Goal: Task Accomplishment & Management: Manage account settings

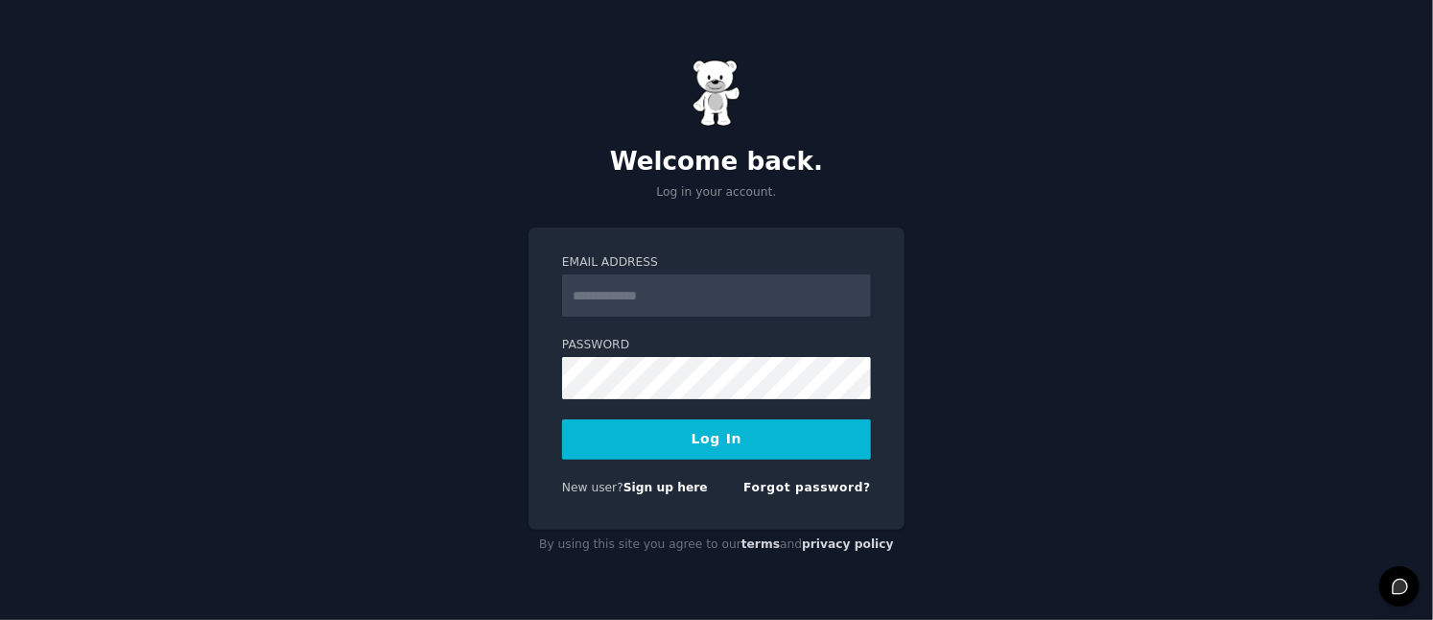
click at [718, 297] on input "Email Address" at bounding box center [716, 295] width 309 height 42
type input "**********"
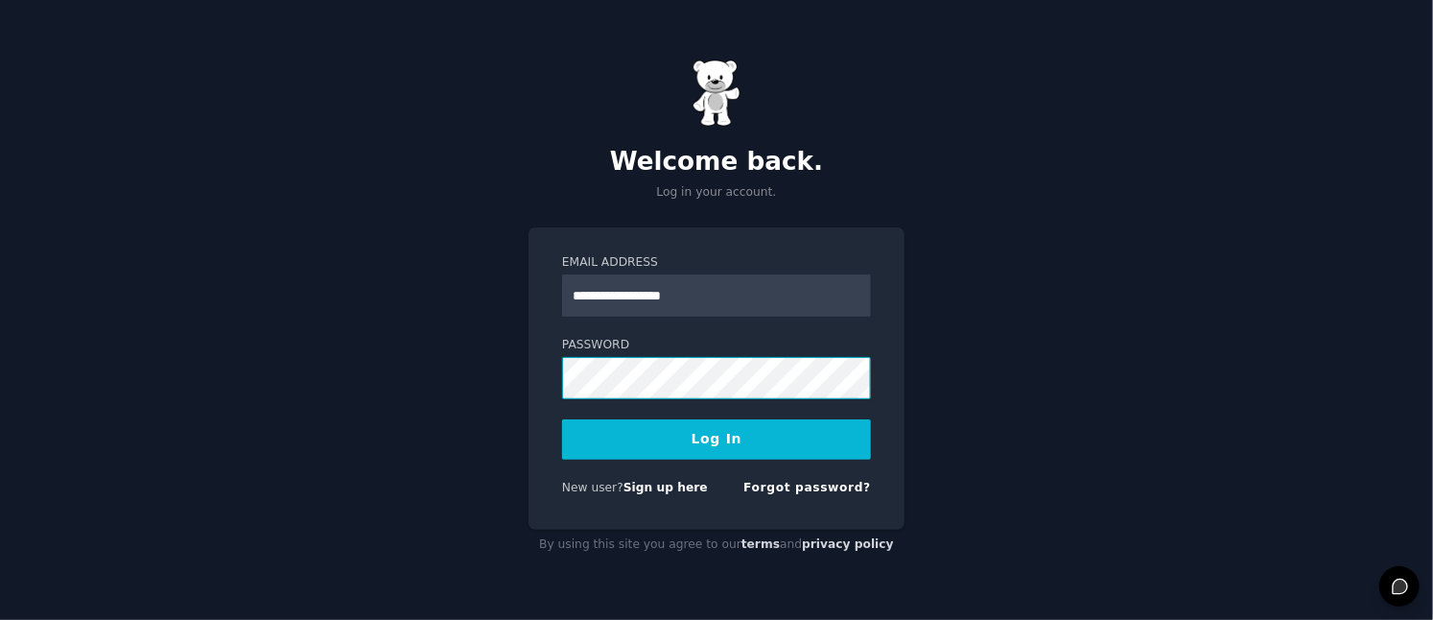
click at [562, 419] on button "Log In" at bounding box center [716, 439] width 309 height 40
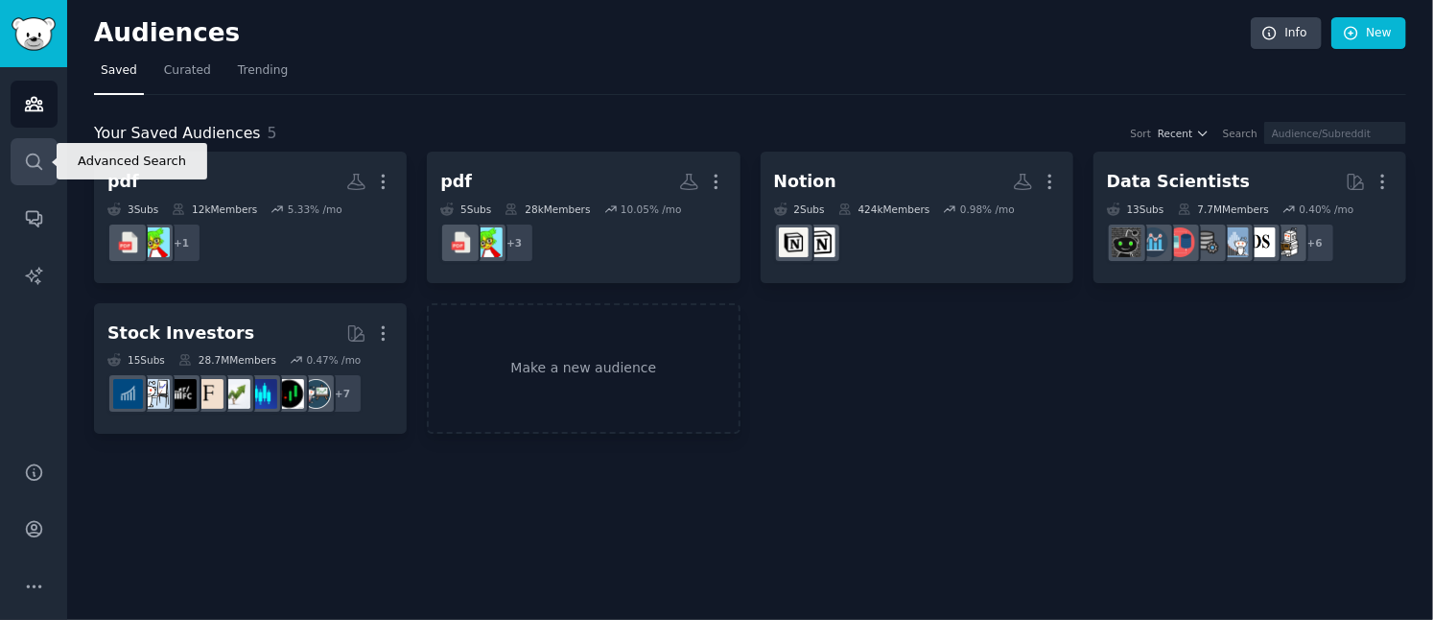
click at [35, 153] on icon "Sidebar" at bounding box center [33, 160] width 15 height 15
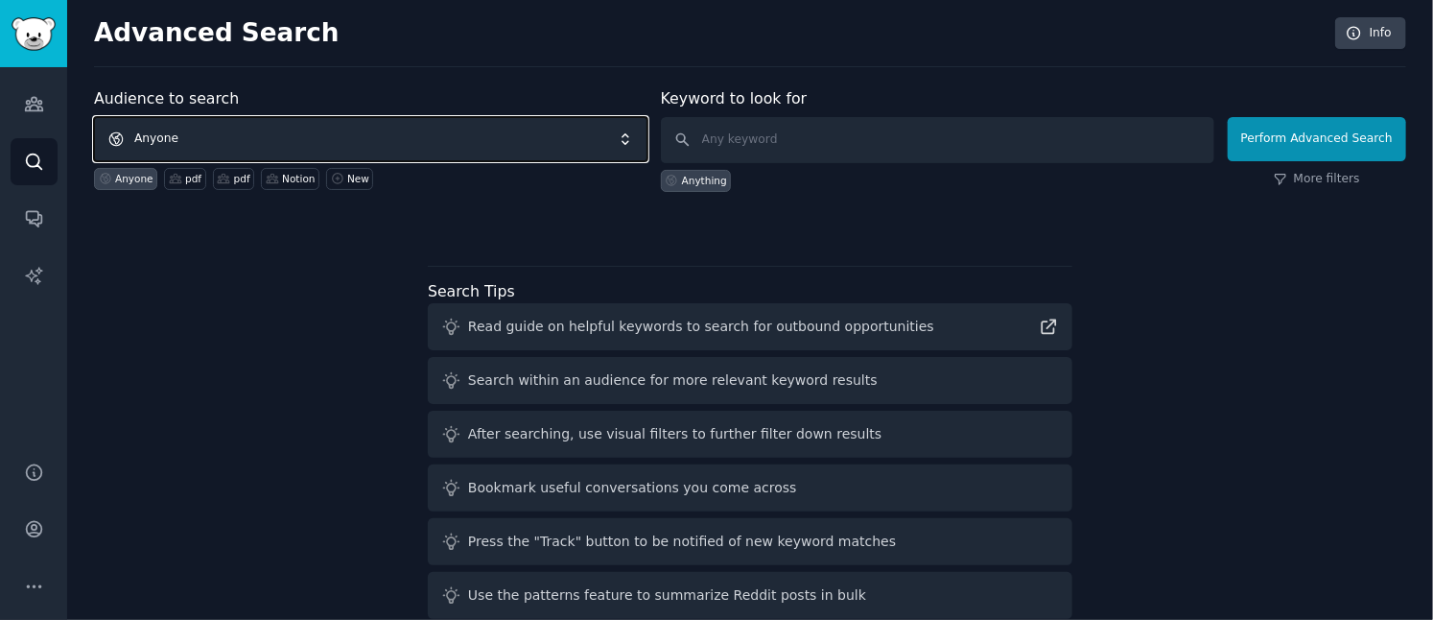
click at [447, 129] on span "Anyone" at bounding box center [370, 139] width 553 height 44
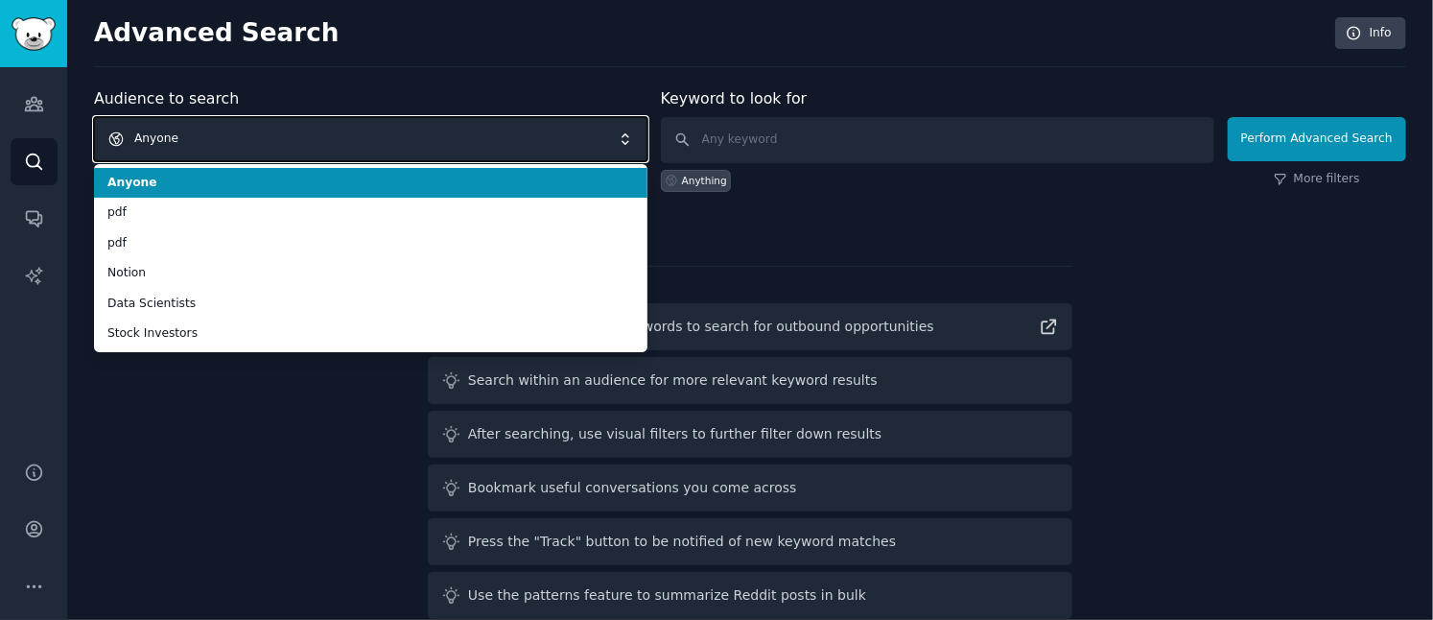
click at [447, 129] on span "Anyone" at bounding box center [370, 139] width 553 height 44
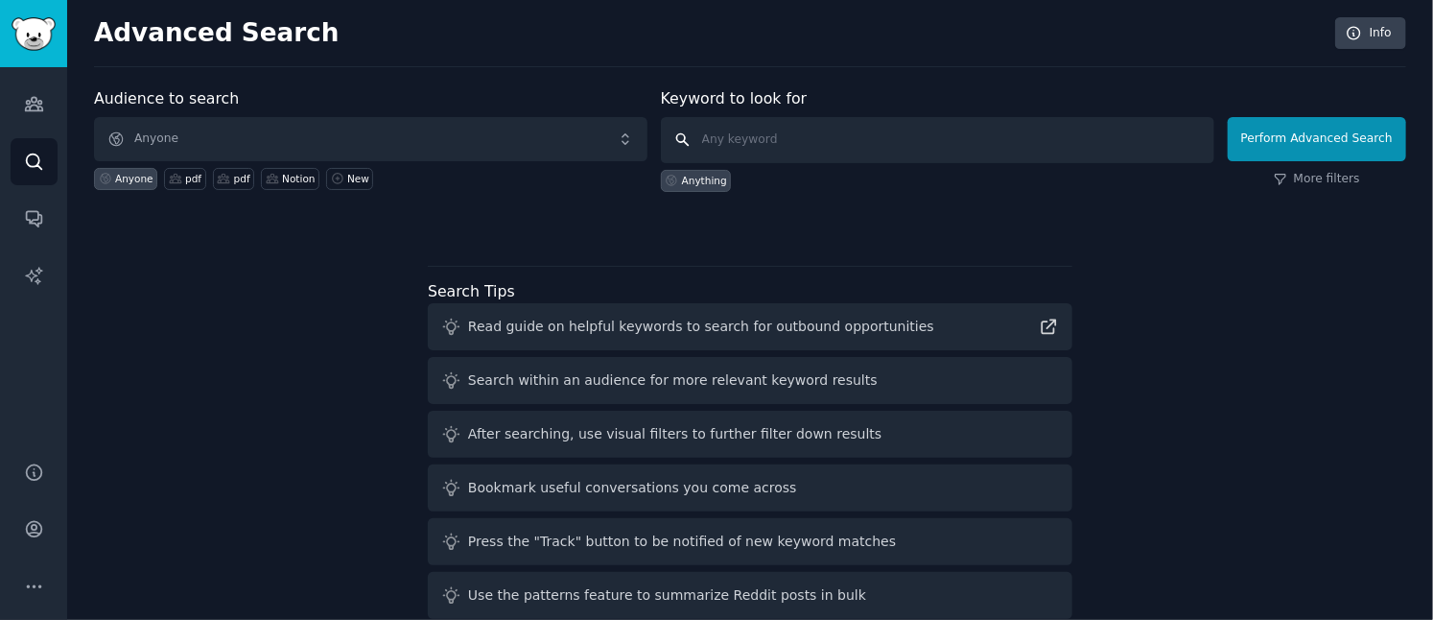
click at [731, 128] on input "text" at bounding box center [937, 140] width 553 height 46
type input "bioinformatics startup"
click button "Perform Advanced Search" at bounding box center [1317, 139] width 178 height 44
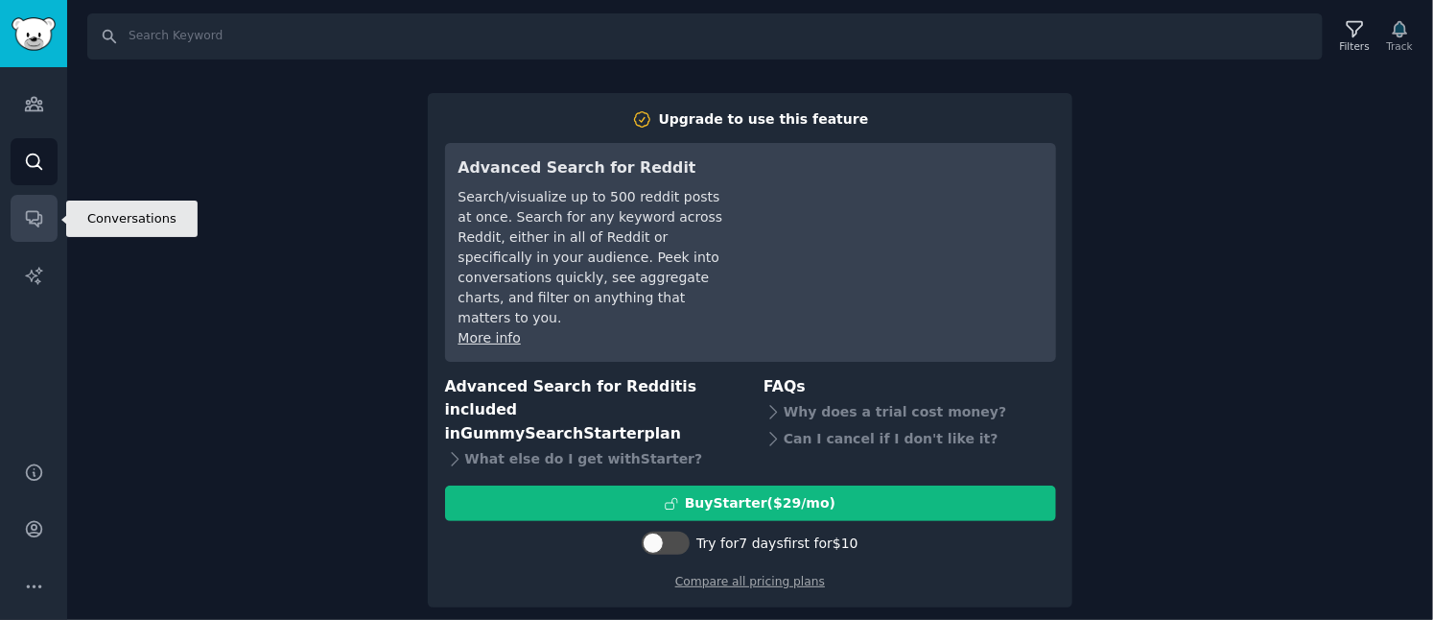
click at [44, 220] on link "Conversations" at bounding box center [34, 218] width 47 height 47
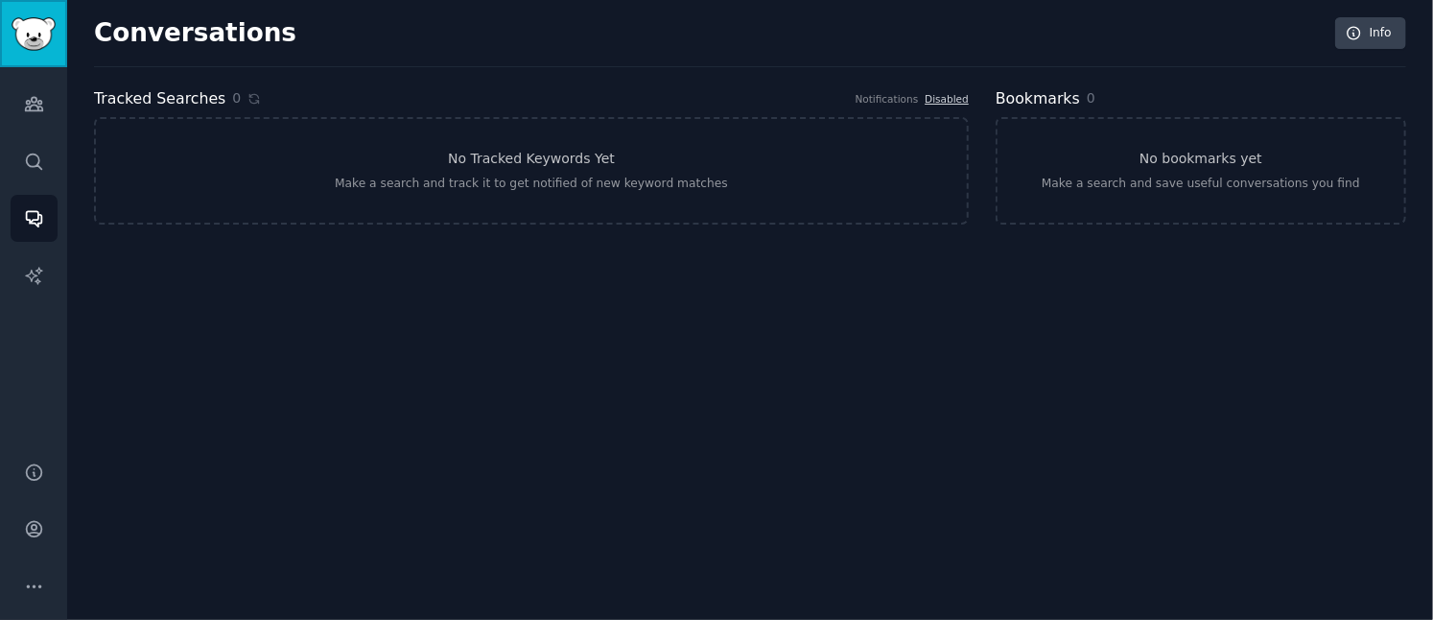
click at [30, 35] on img "Sidebar" at bounding box center [34, 34] width 44 height 34
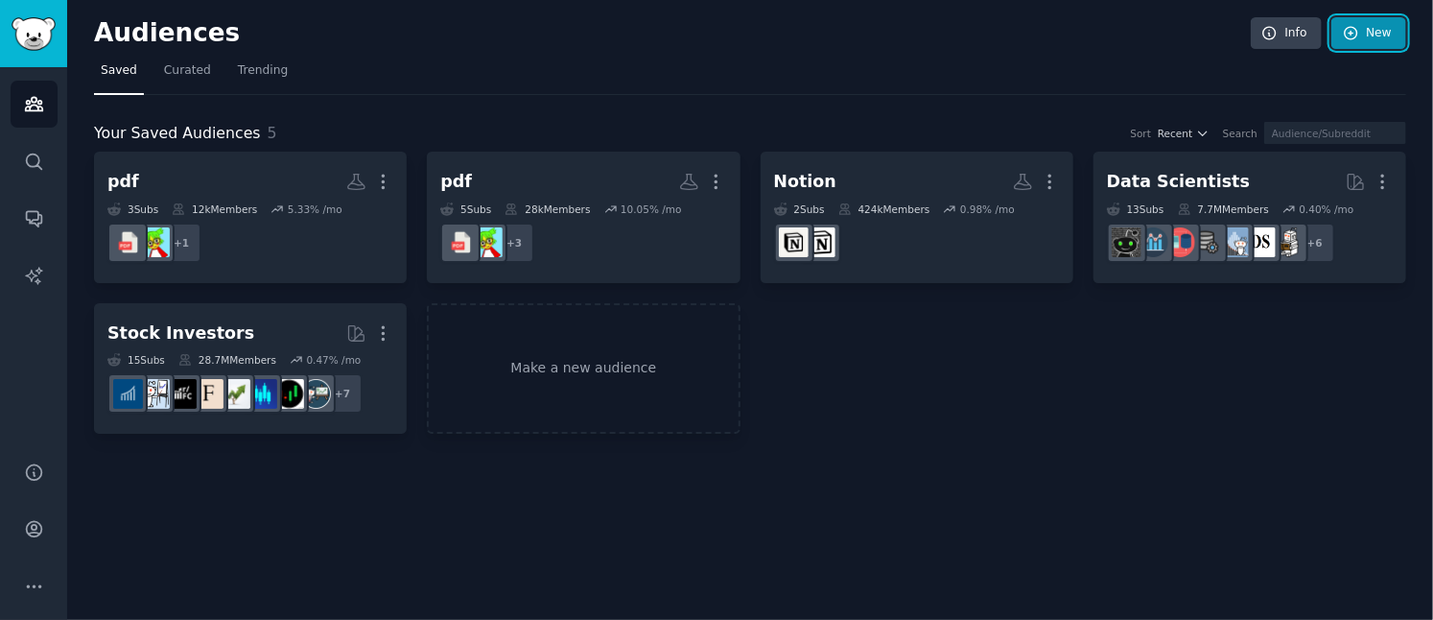
click at [1359, 29] on icon at bounding box center [1351, 33] width 17 height 17
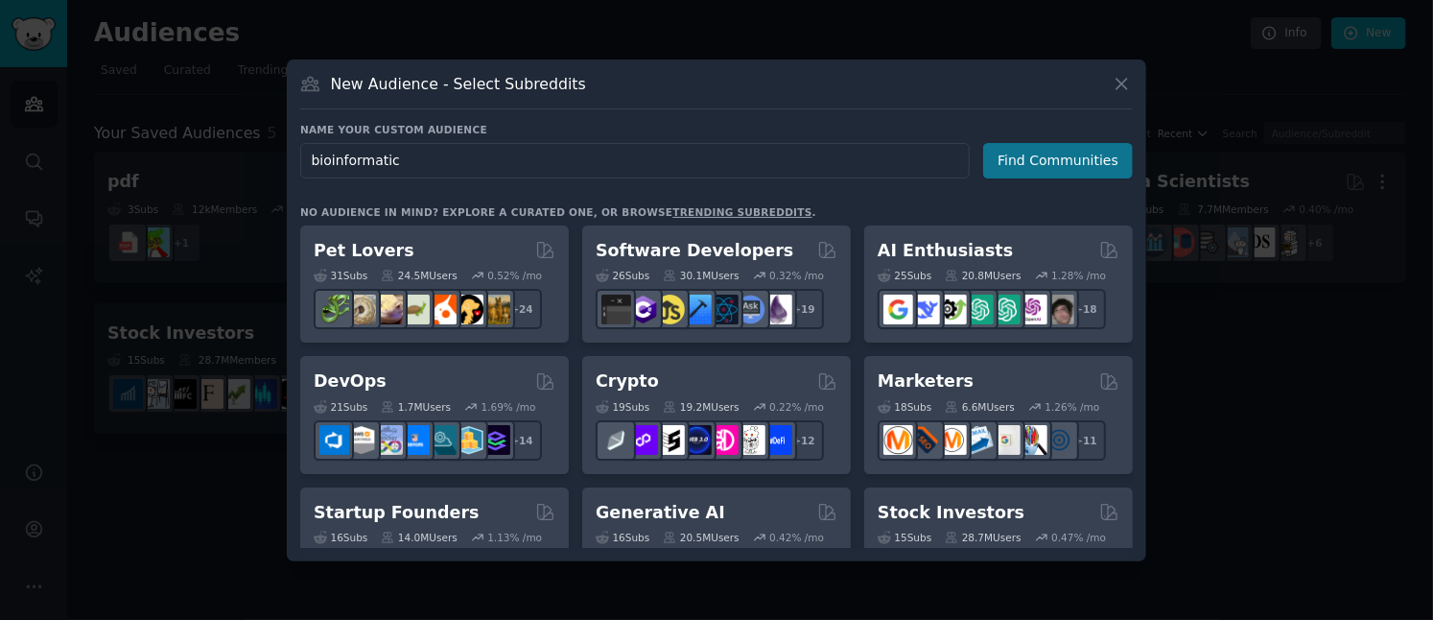
type input "bioinformatic"
click at [1030, 166] on button "Find Communities" at bounding box center [1058, 160] width 150 height 35
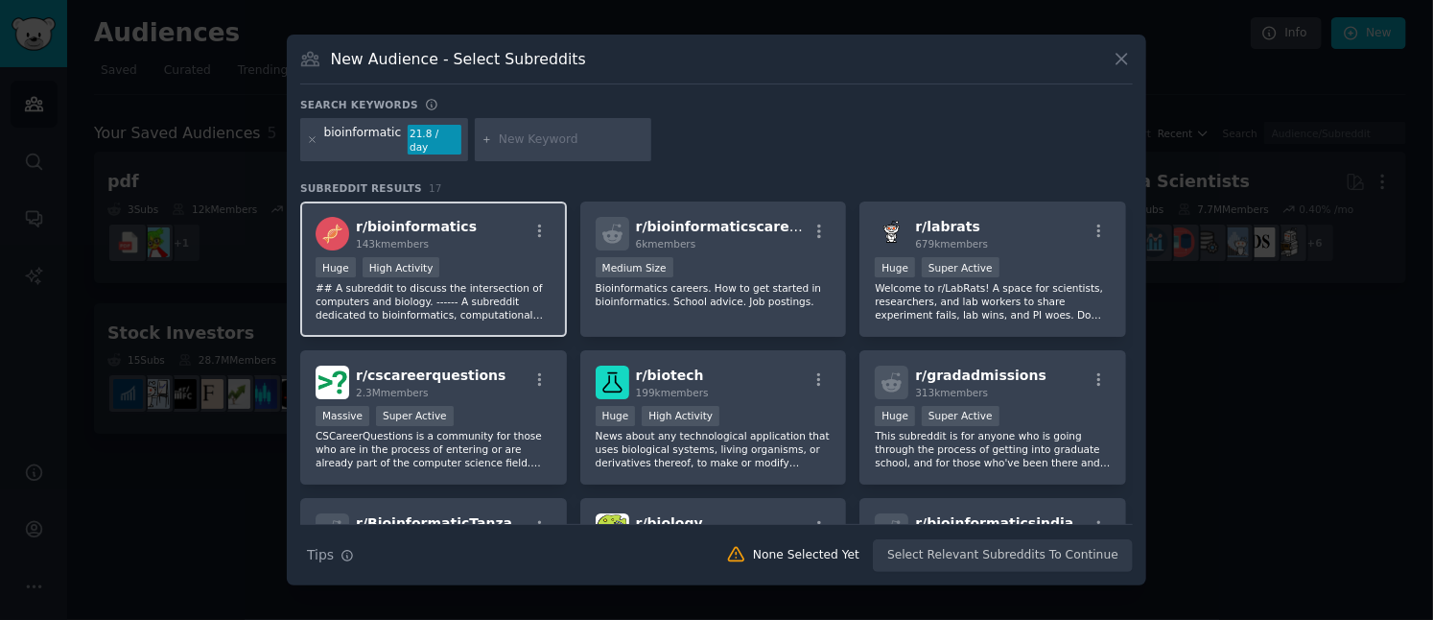
click at [488, 240] on div "r/ bioinformatics 143k members" at bounding box center [434, 234] width 236 height 34
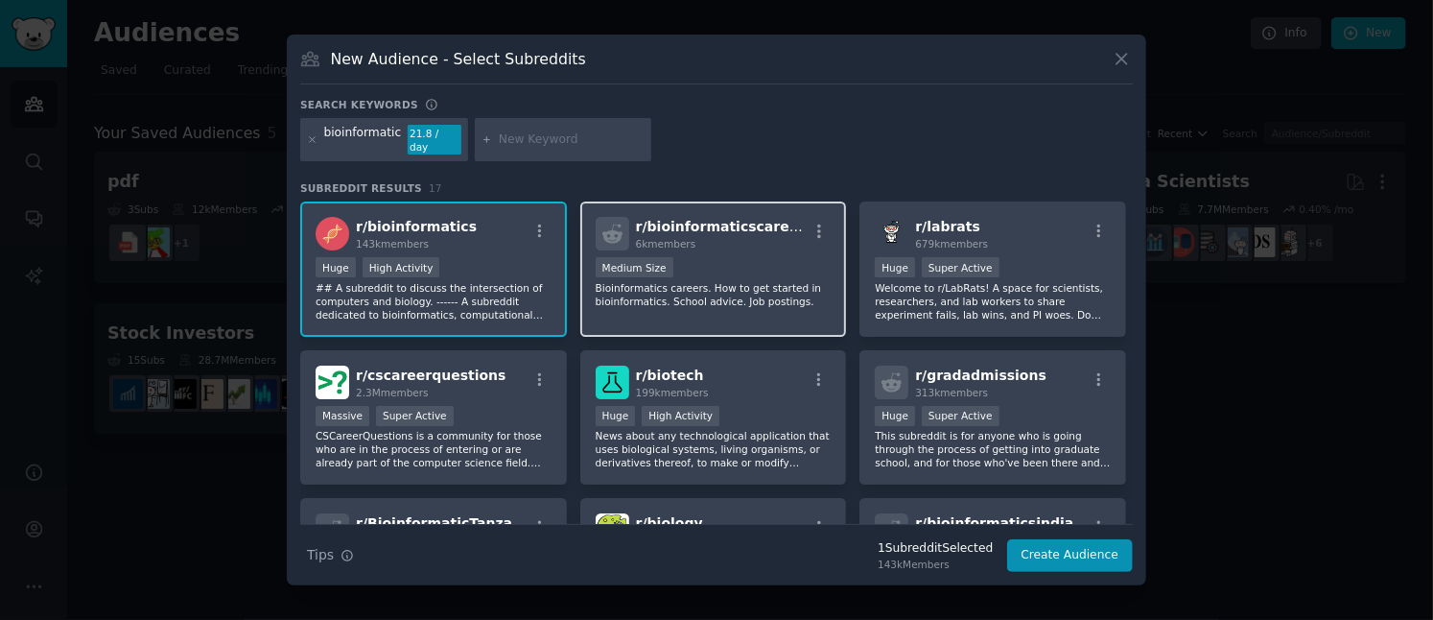
click at [785, 281] on p "Bioinformatics careers. How to get started in bioinformatics. School advice. Jo…" at bounding box center [714, 294] width 236 height 27
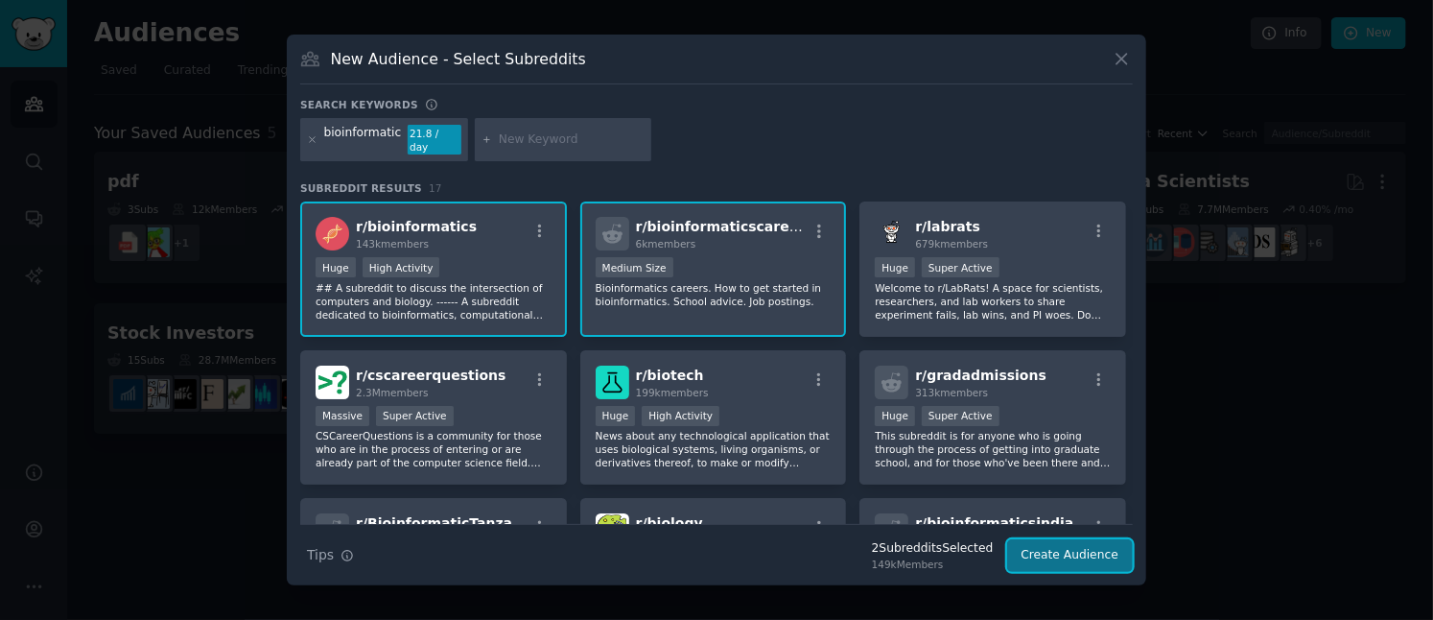
click at [1075, 539] on button "Create Audience" at bounding box center [1070, 555] width 127 height 33
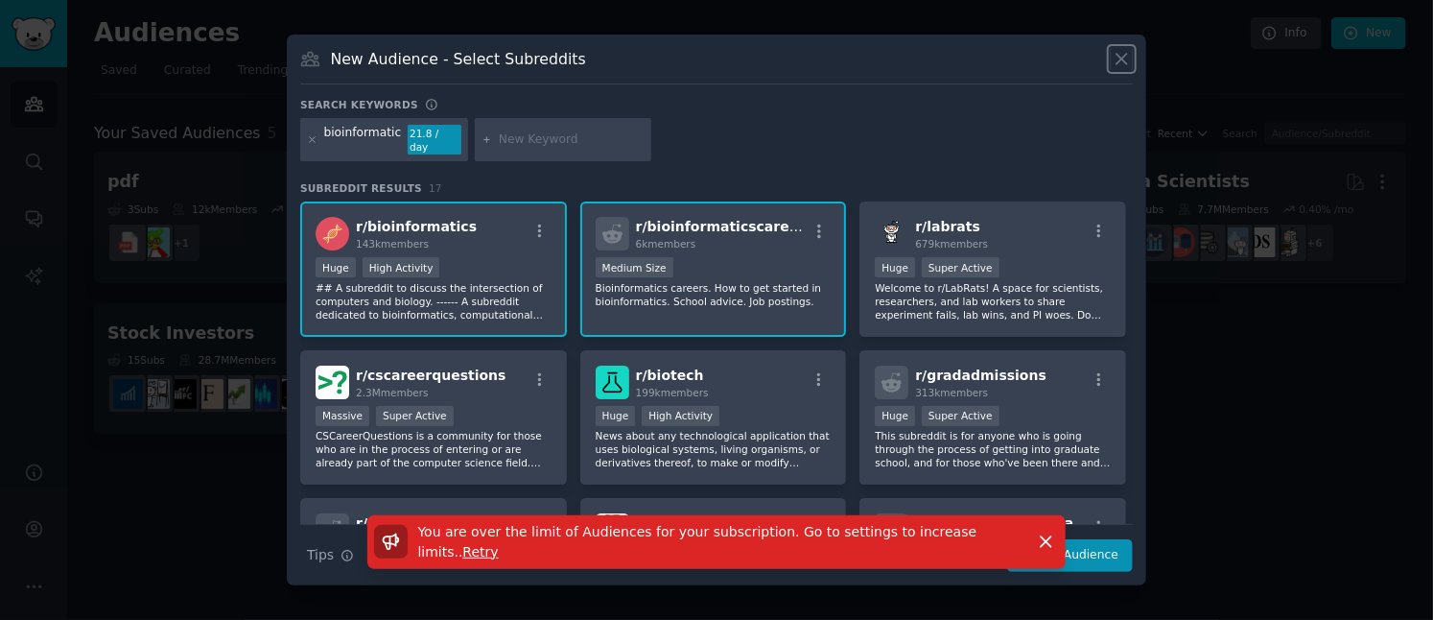
click at [1123, 62] on icon at bounding box center [1122, 59] width 20 height 20
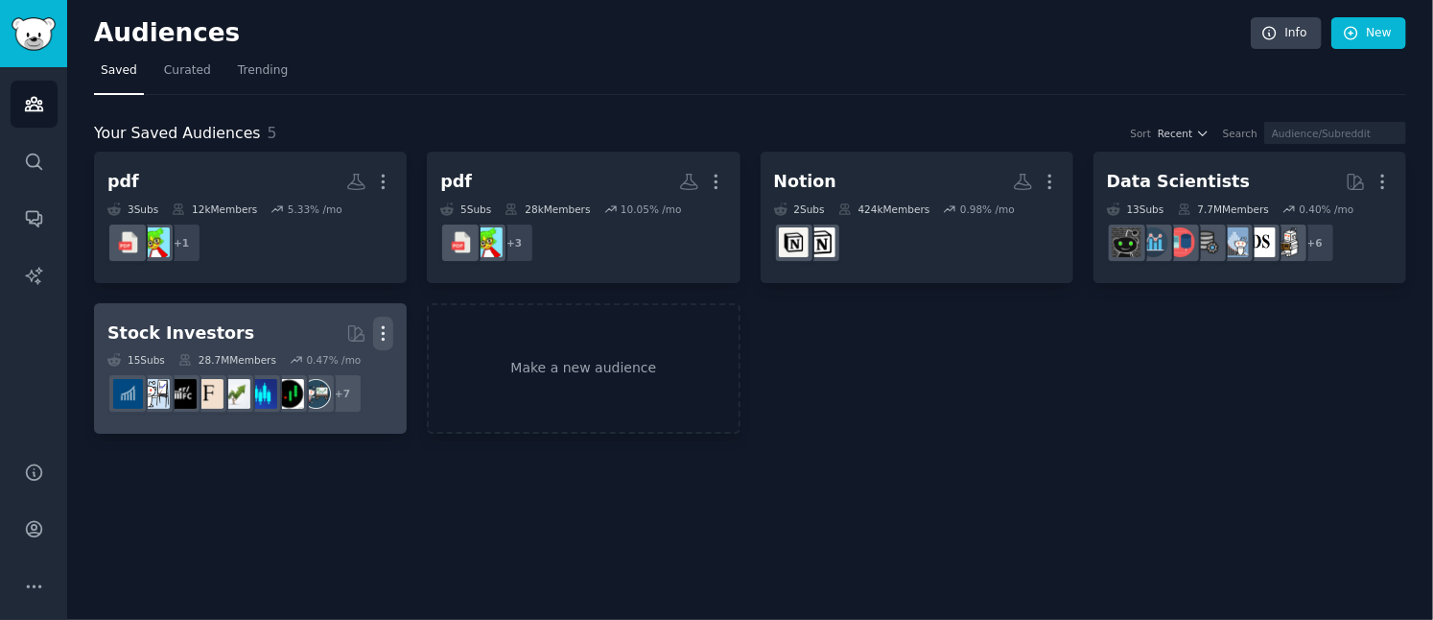
click at [383, 331] on icon "button" at bounding box center [384, 332] width 2 height 13
click at [354, 367] on div "Delete" at bounding box center [317, 373] width 91 height 40
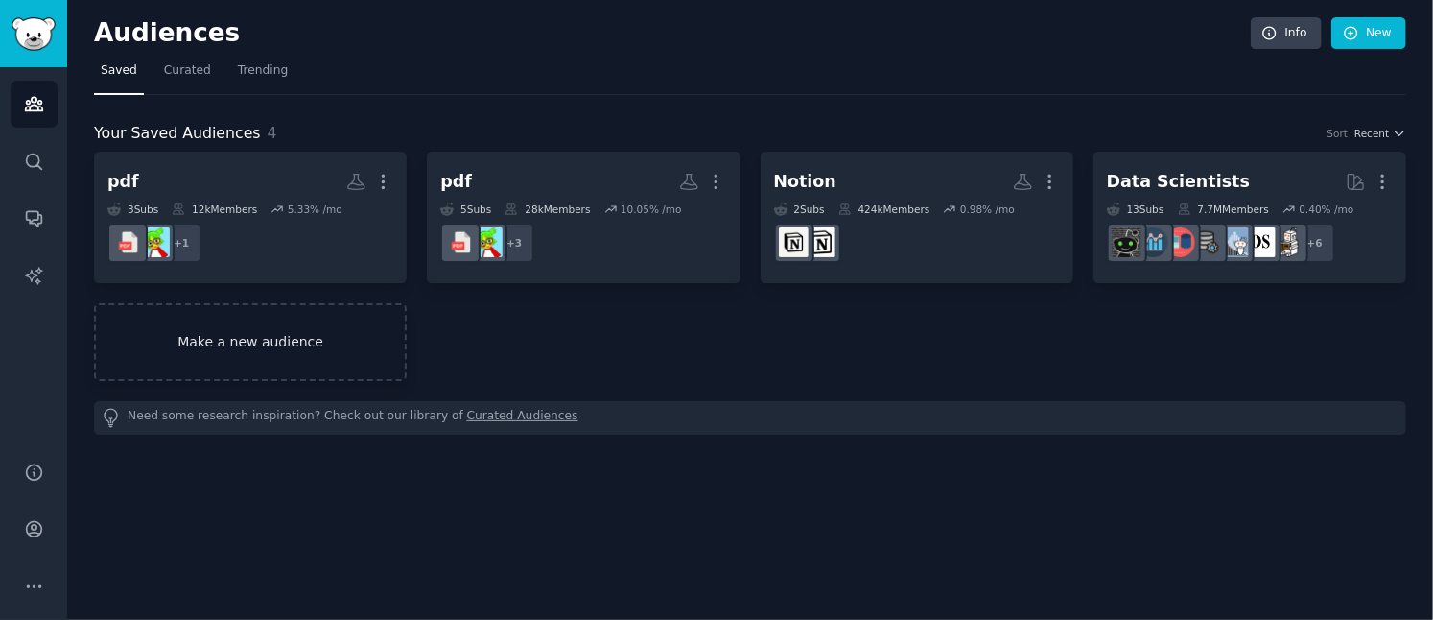
click at [329, 320] on link "Make a new audience" at bounding box center [250, 342] width 313 height 78
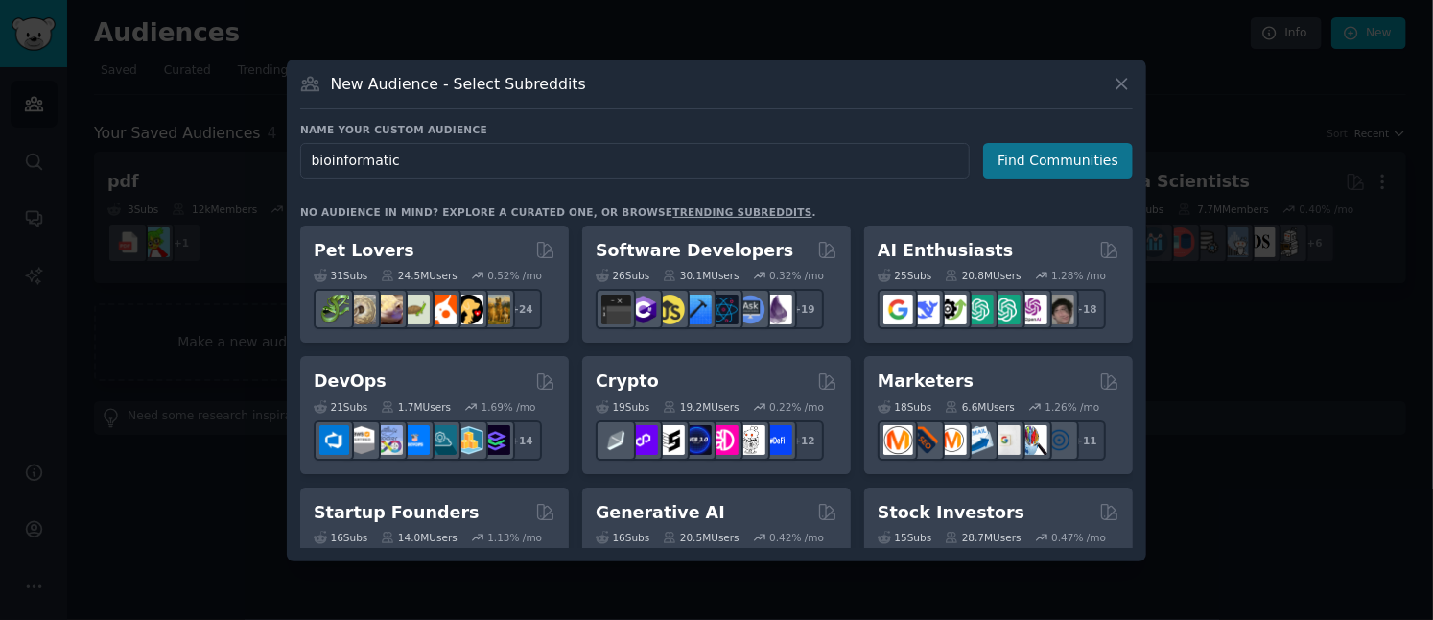
type input "bioinformatic"
click at [1064, 153] on button "Find Communities" at bounding box center [1058, 160] width 150 height 35
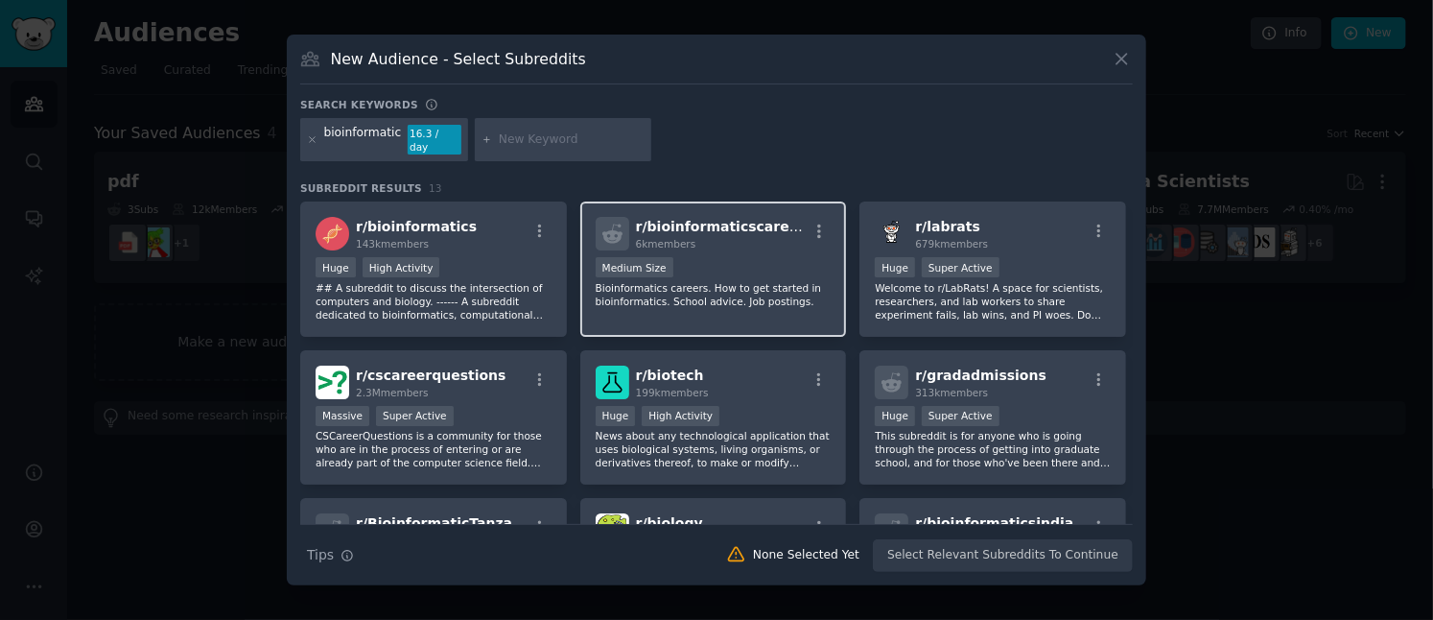
click at [753, 266] on div "Medium Size" at bounding box center [714, 269] width 236 height 24
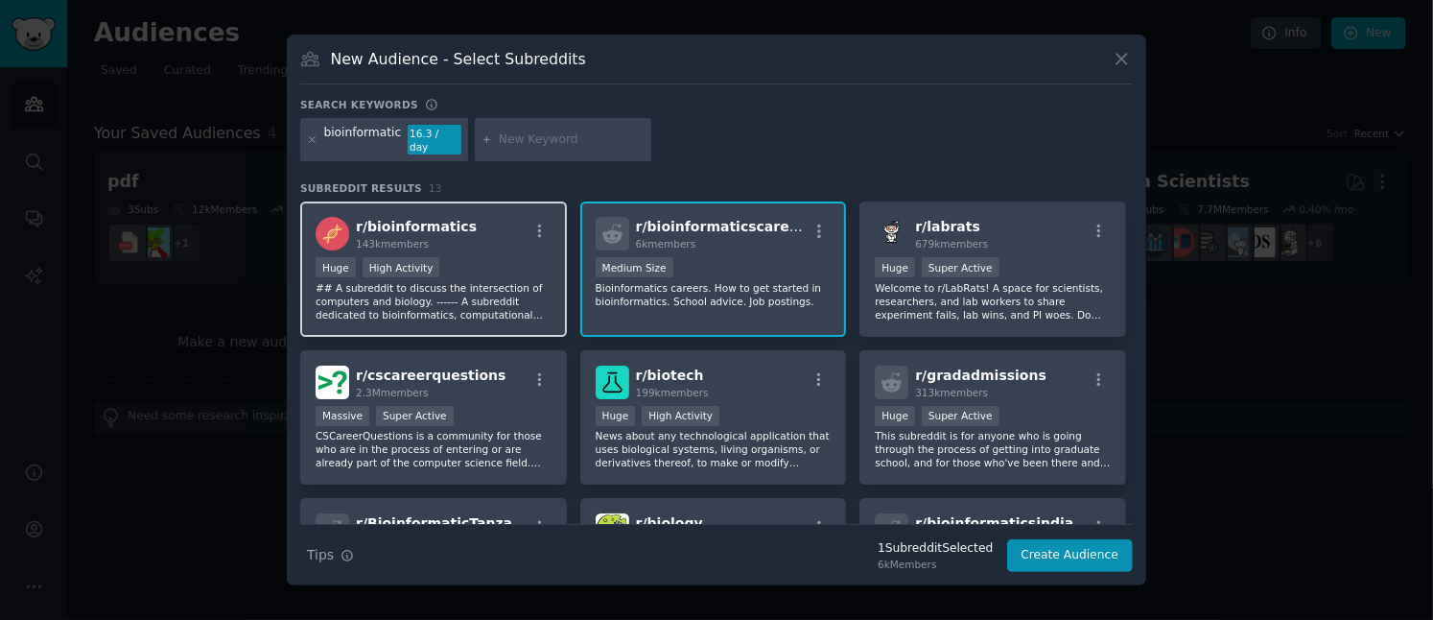
click at [439, 257] on div "Huge High Activity" at bounding box center [434, 269] width 236 height 24
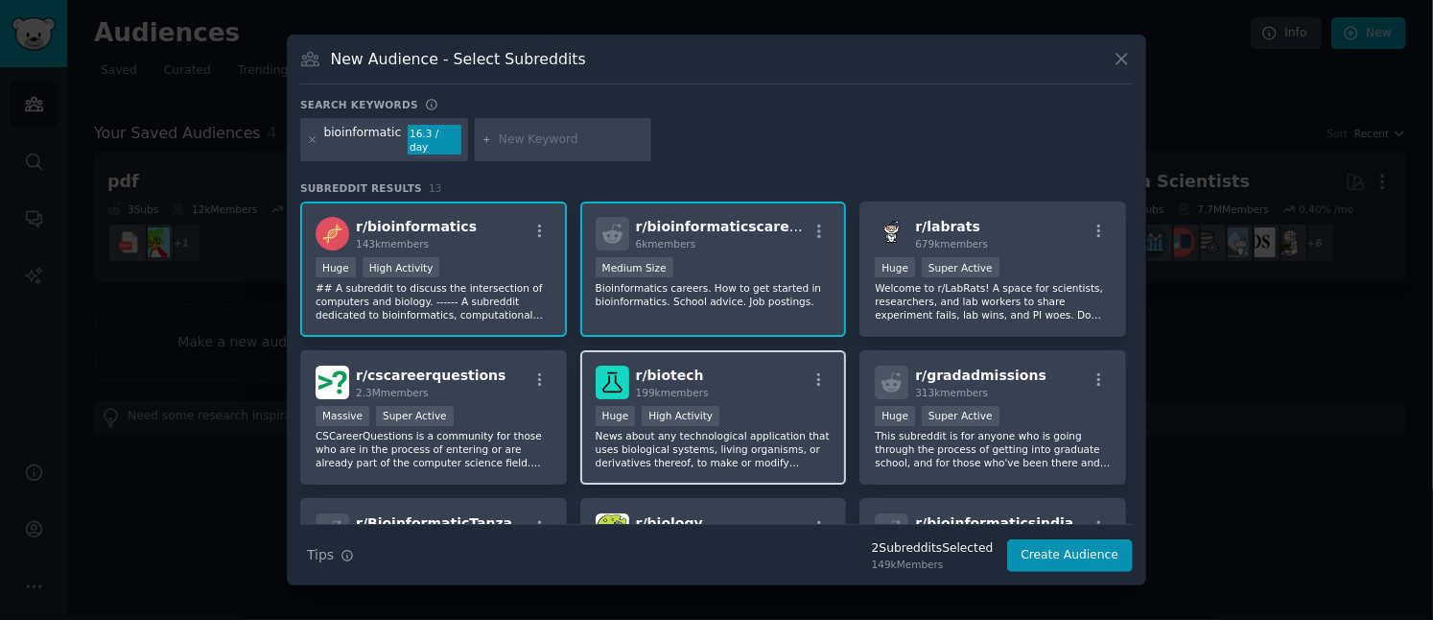
click at [792, 415] on div "Huge High Activity" at bounding box center [714, 418] width 236 height 24
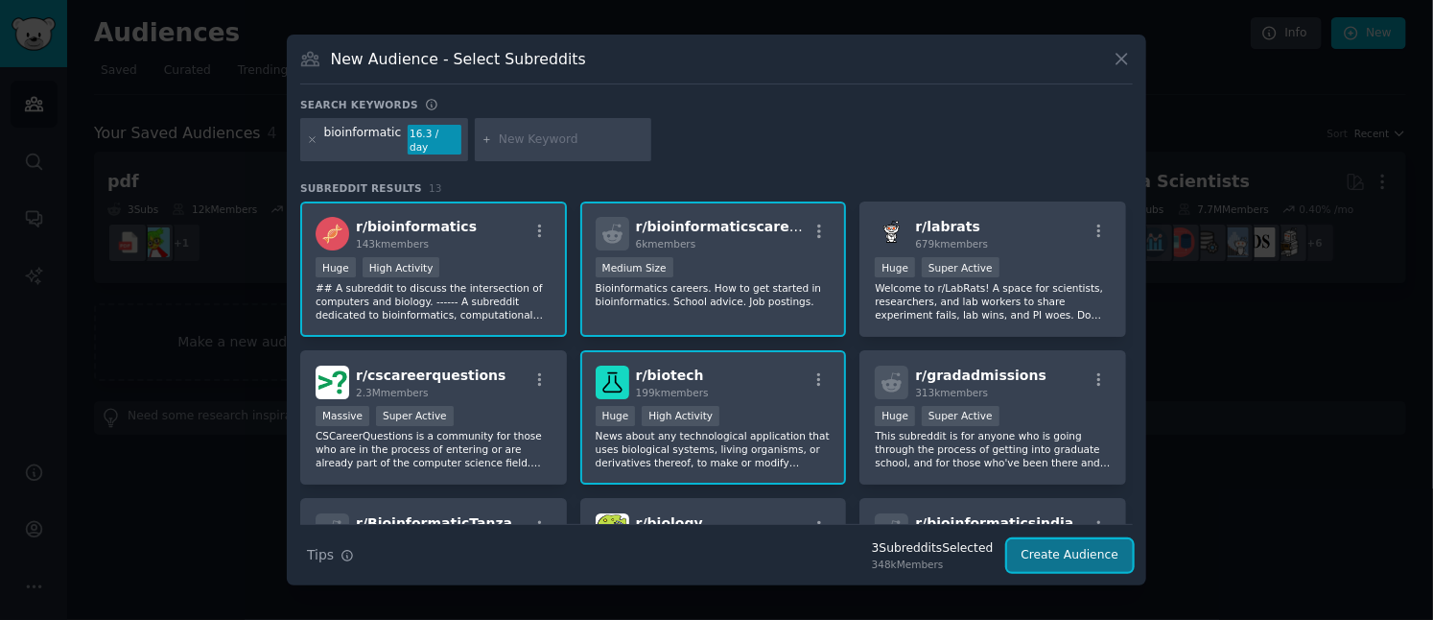
click at [1043, 542] on button "Create Audience" at bounding box center [1070, 555] width 127 height 33
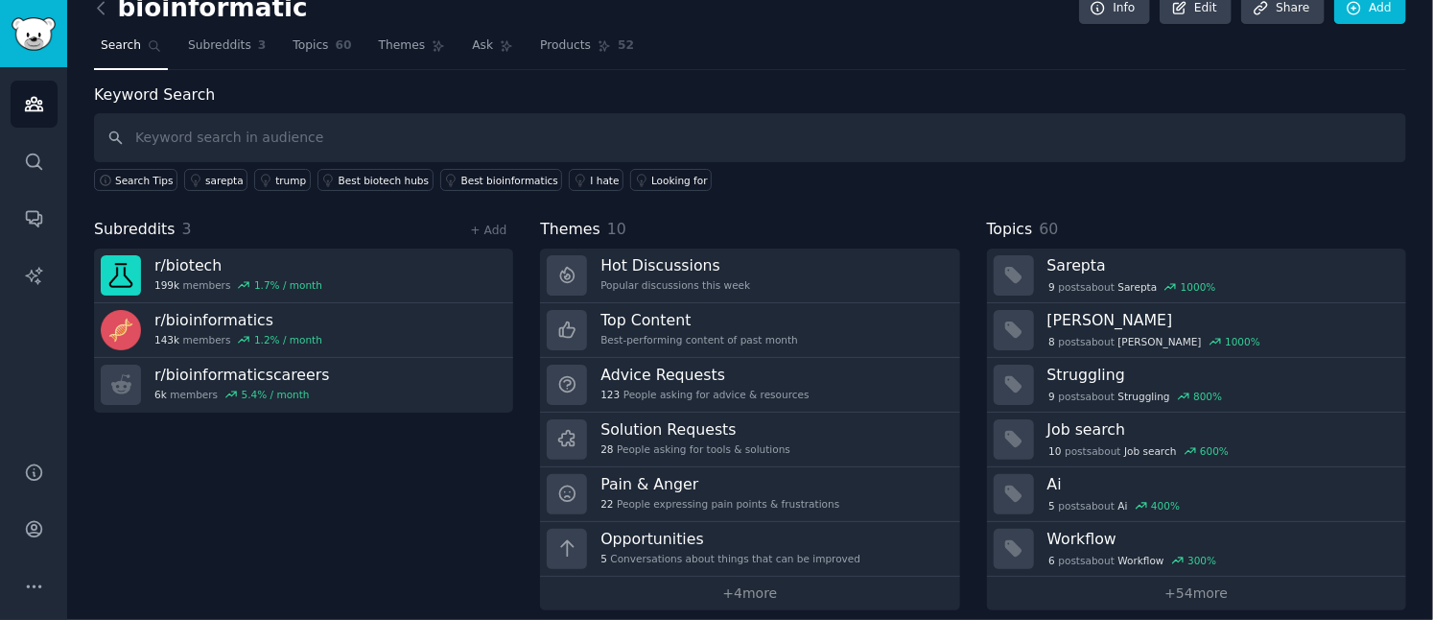
scroll to position [38, 0]
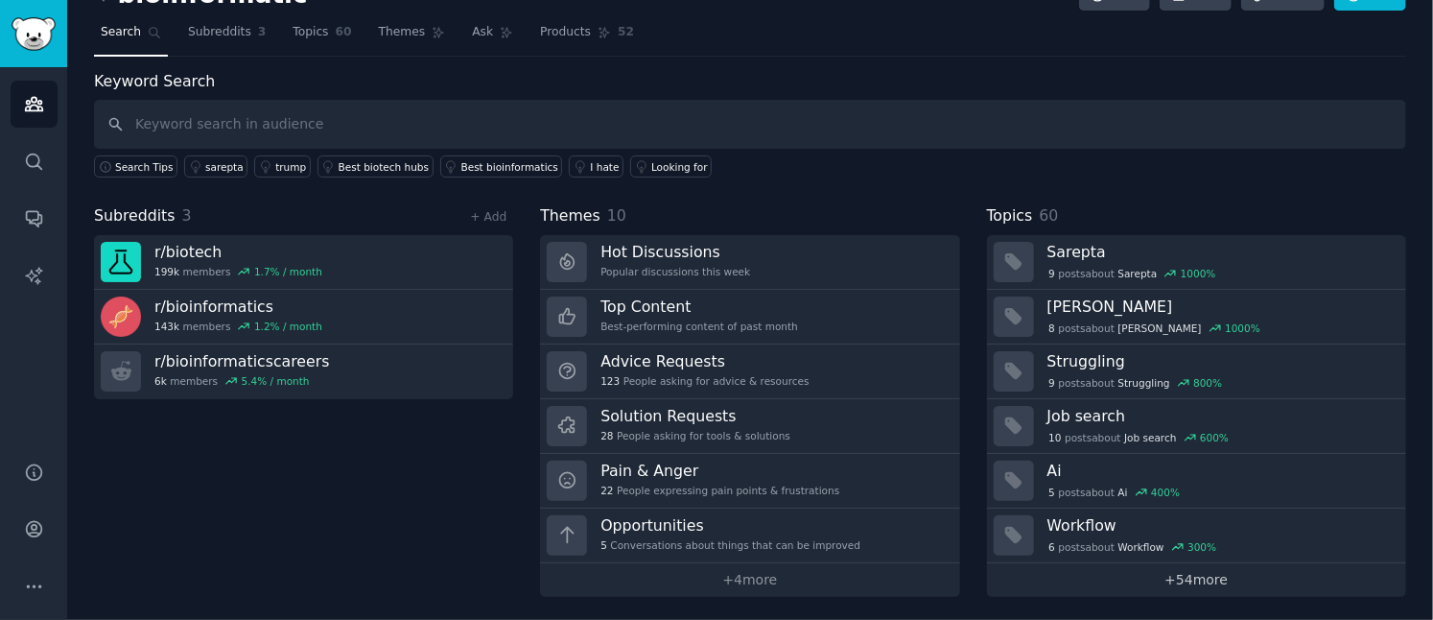
click at [1227, 584] on link "+ 54 more" at bounding box center [1196, 580] width 419 height 34
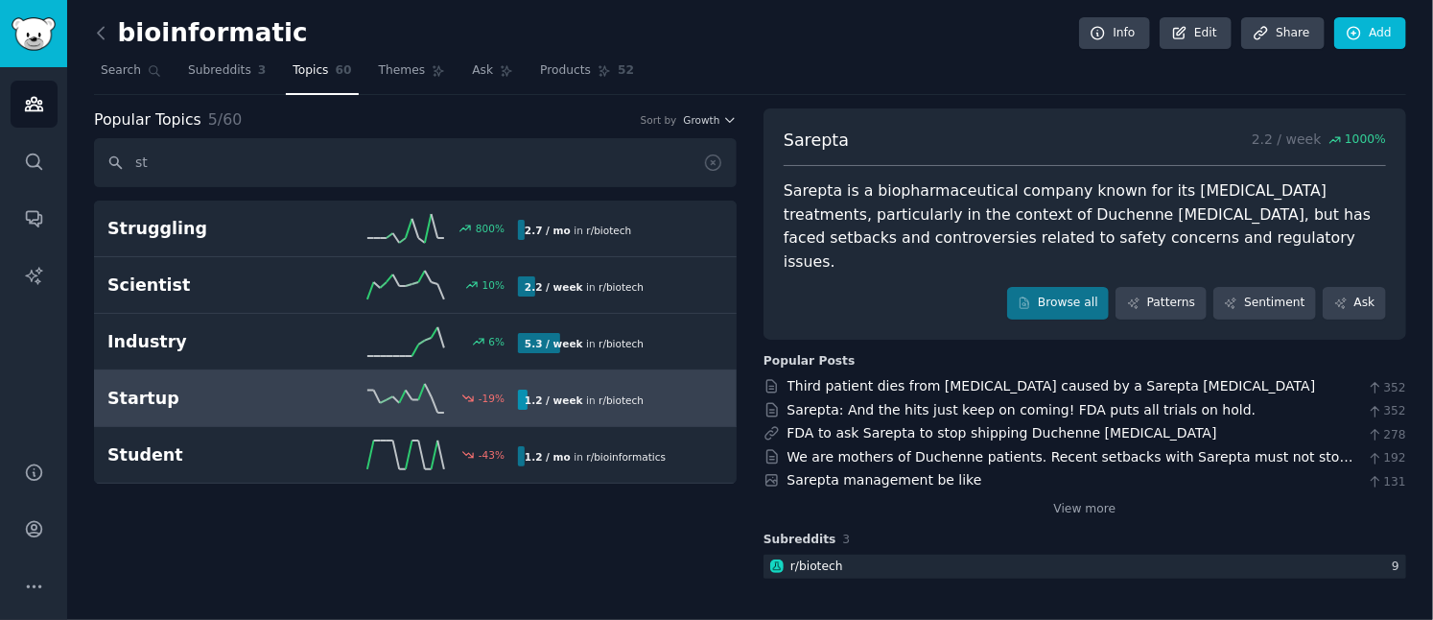
type input "st"
click at [294, 376] on link "Startup -19 % 1.2 / week in r/ biotech" at bounding box center [415, 398] width 643 height 57
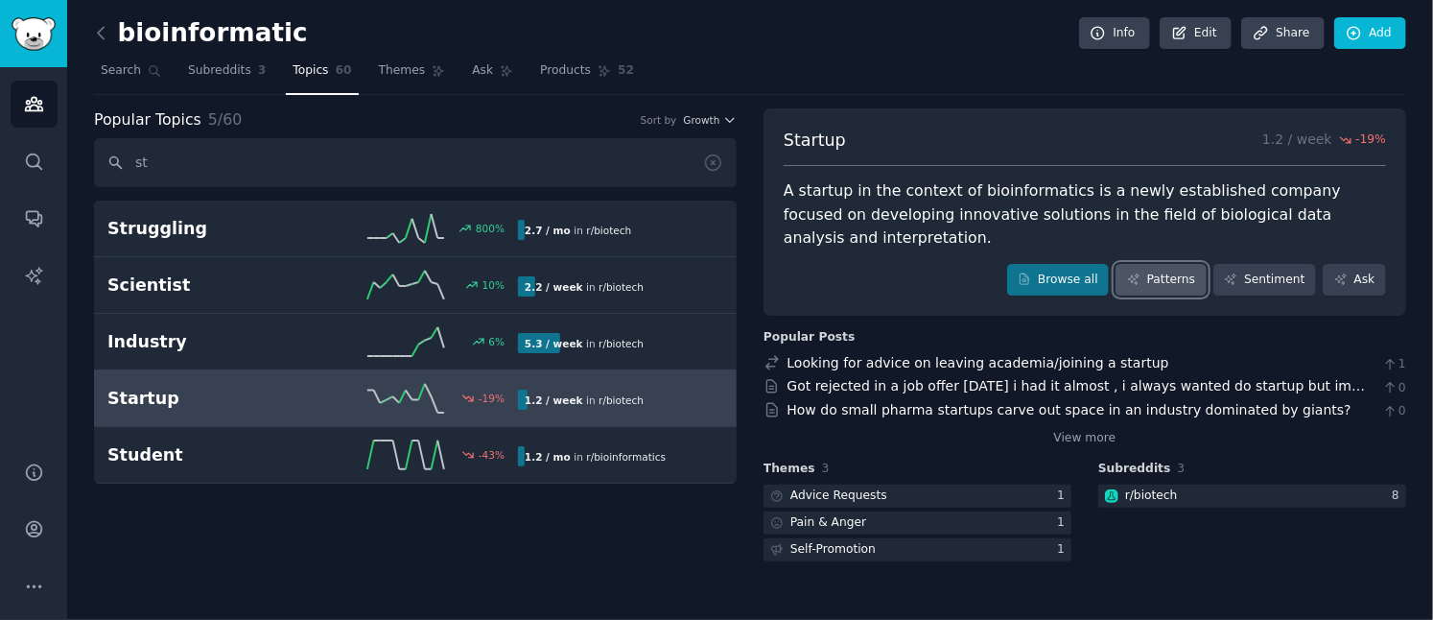
click at [1162, 264] on link "Patterns" at bounding box center [1160, 280] width 90 height 33
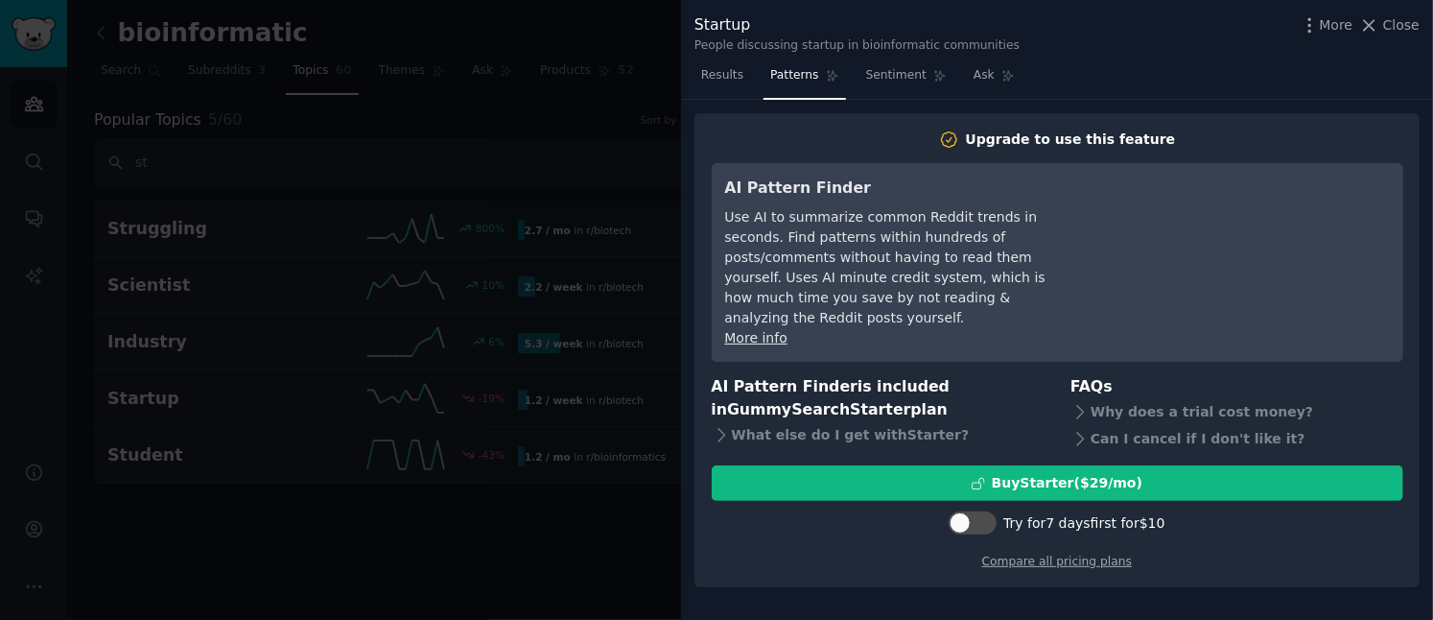
click at [626, 136] on div at bounding box center [716, 310] width 1433 height 620
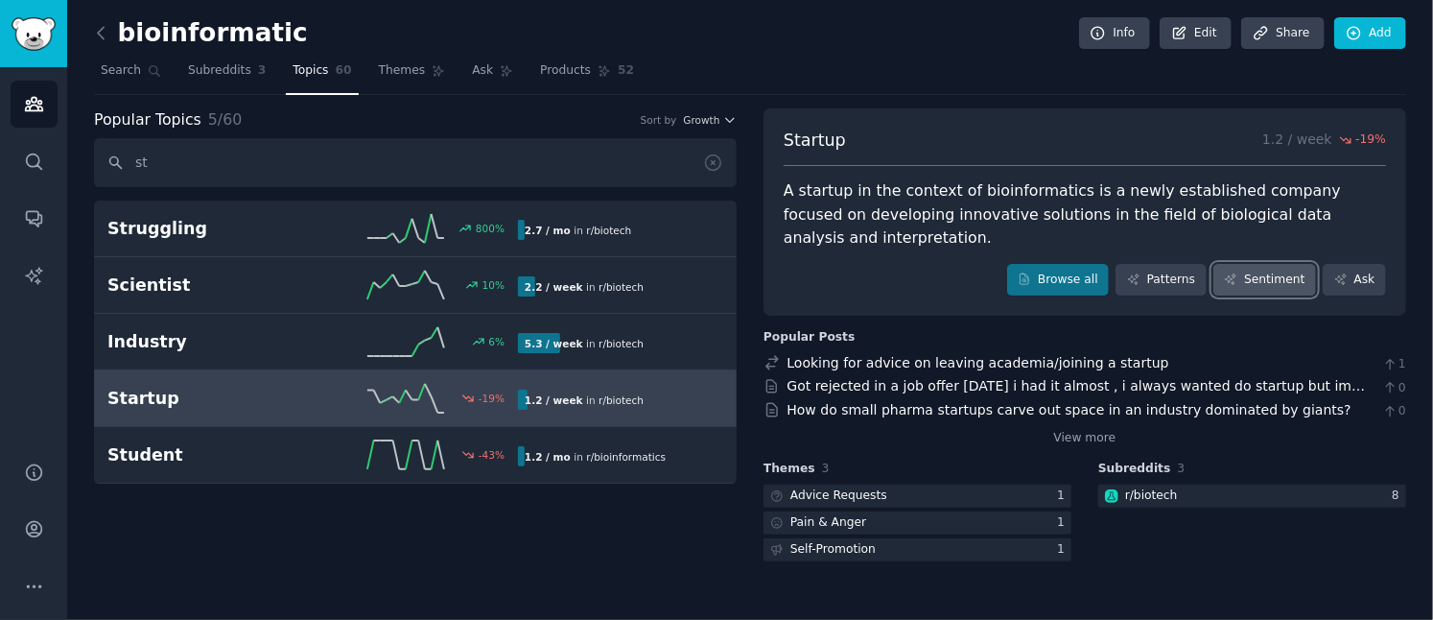
click at [1291, 264] on link "Sentiment" at bounding box center [1264, 280] width 103 height 33
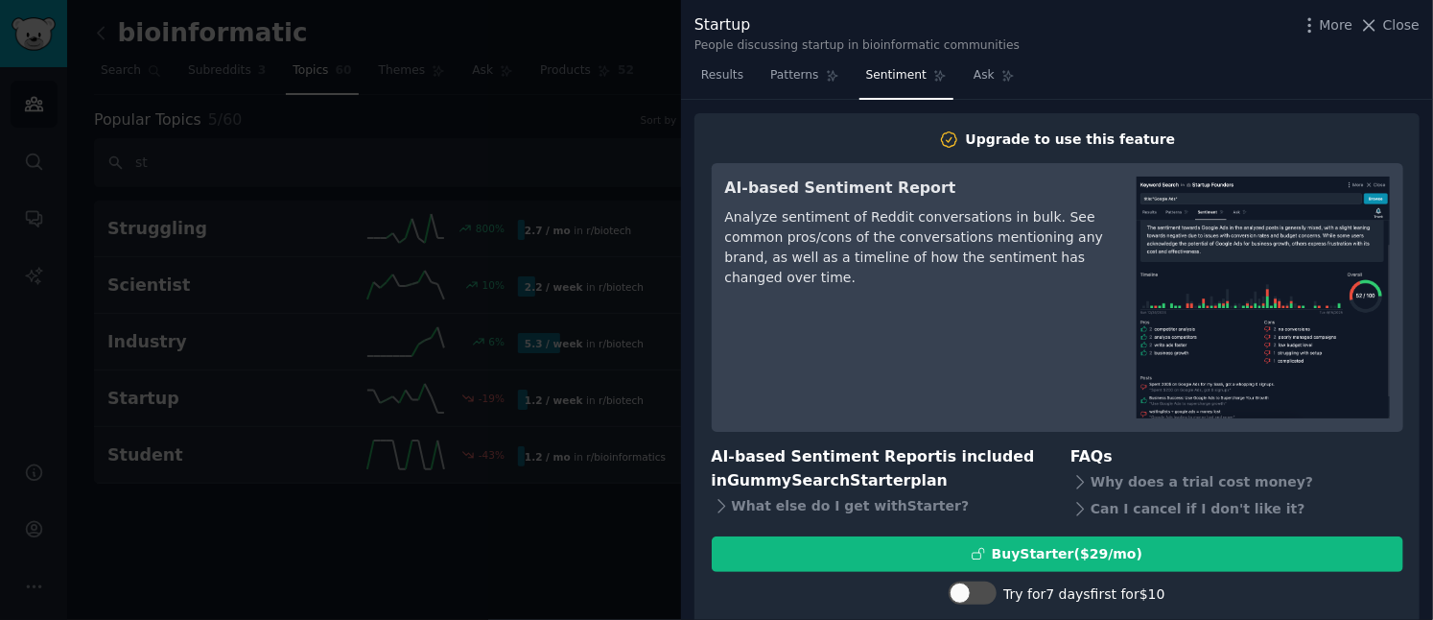
click at [473, 208] on div at bounding box center [716, 310] width 1433 height 620
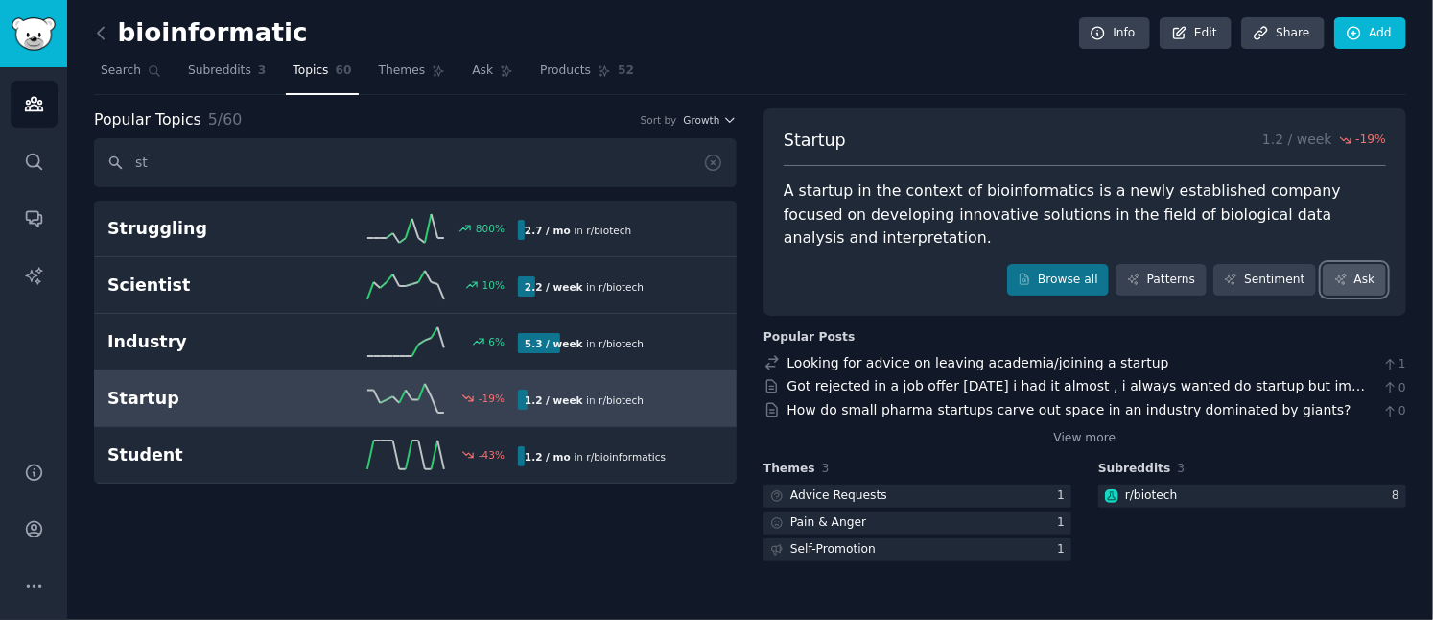
click at [1358, 264] on link "Ask" at bounding box center [1354, 280] width 63 height 33
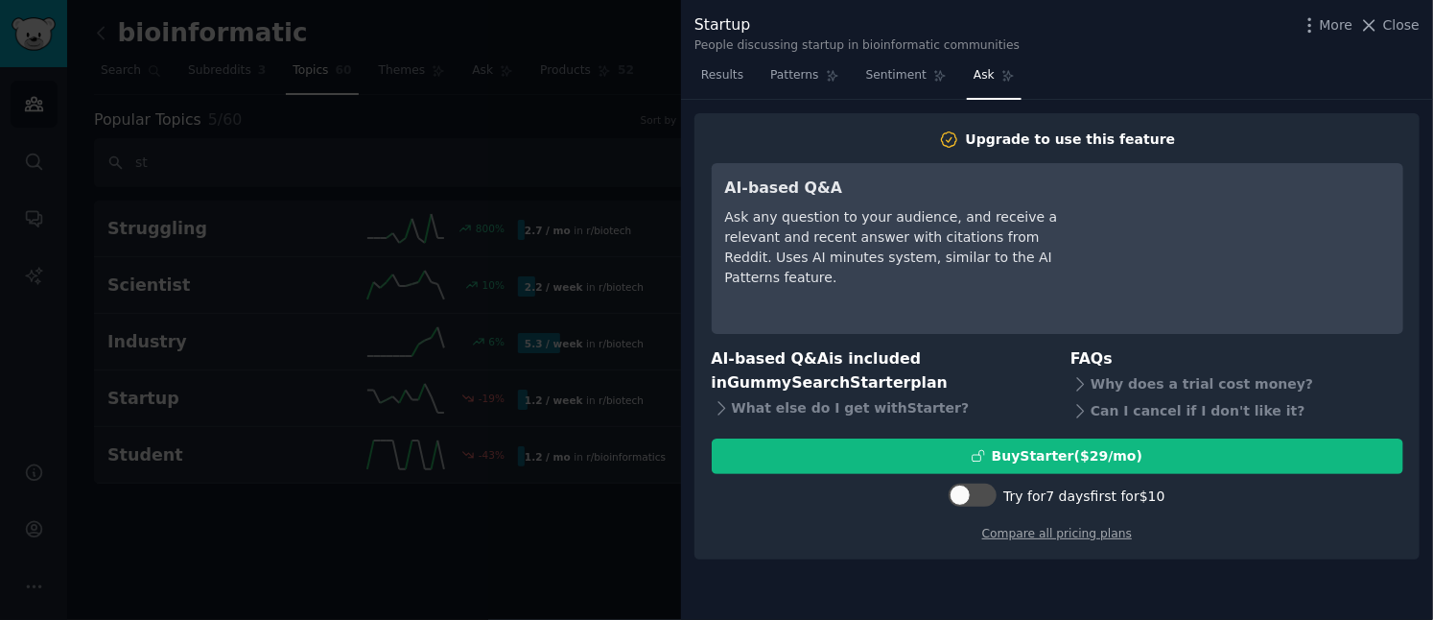
click at [598, 183] on div at bounding box center [716, 310] width 1433 height 620
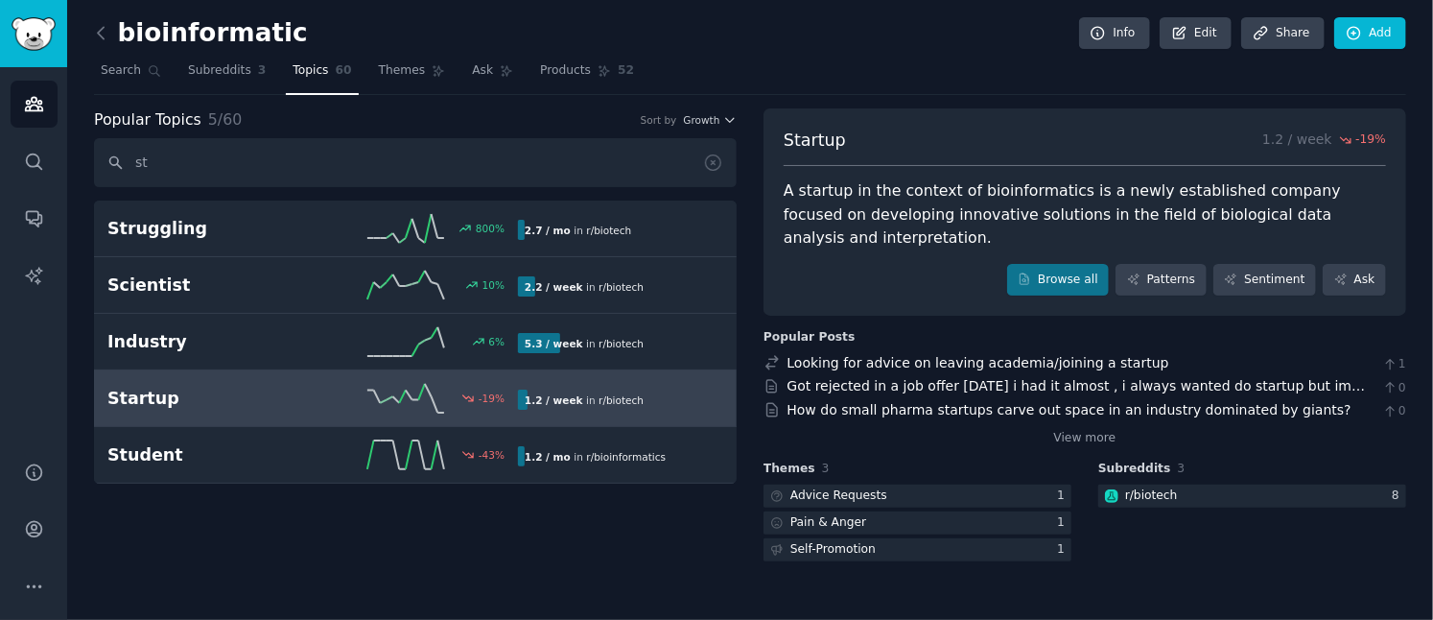
click at [1253, 118] on div "Startup 1.2 / week -19 % A startup in the context of bioinformatics is a newly …" at bounding box center [1084, 212] width 643 height 208
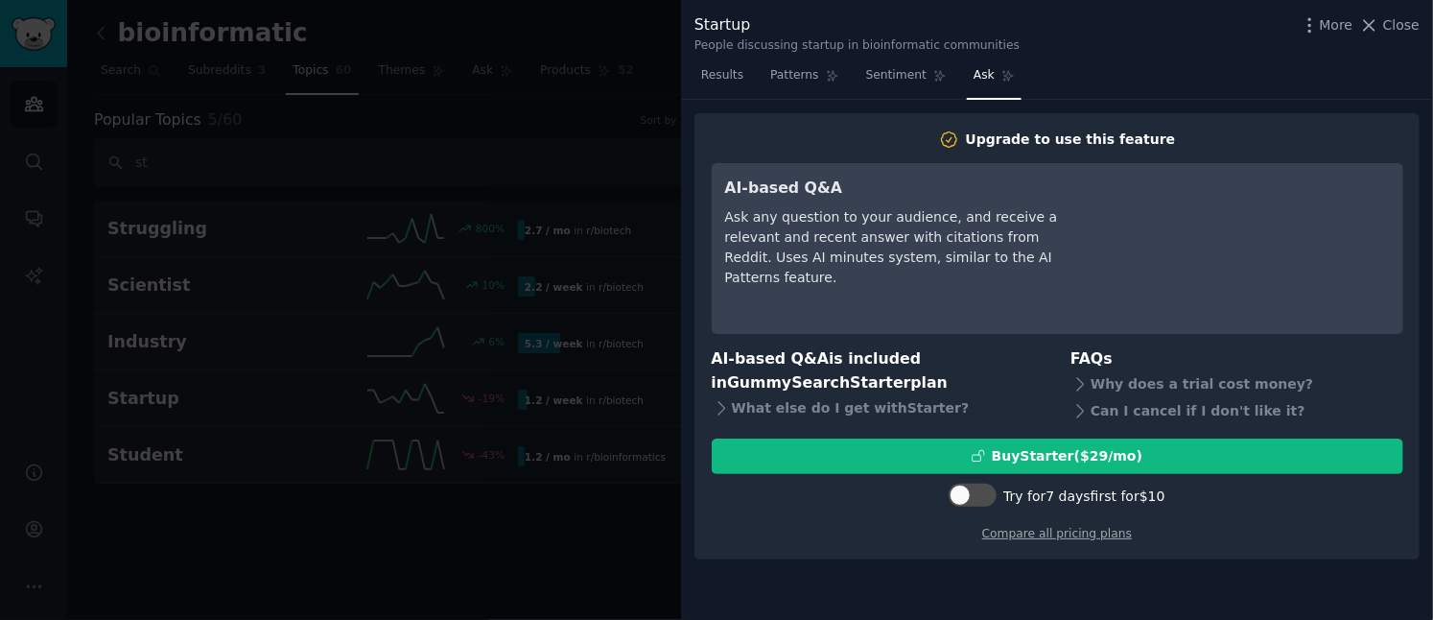
click at [349, 53] on div at bounding box center [716, 310] width 1433 height 620
